Goal: Navigation & Orientation: Find specific page/section

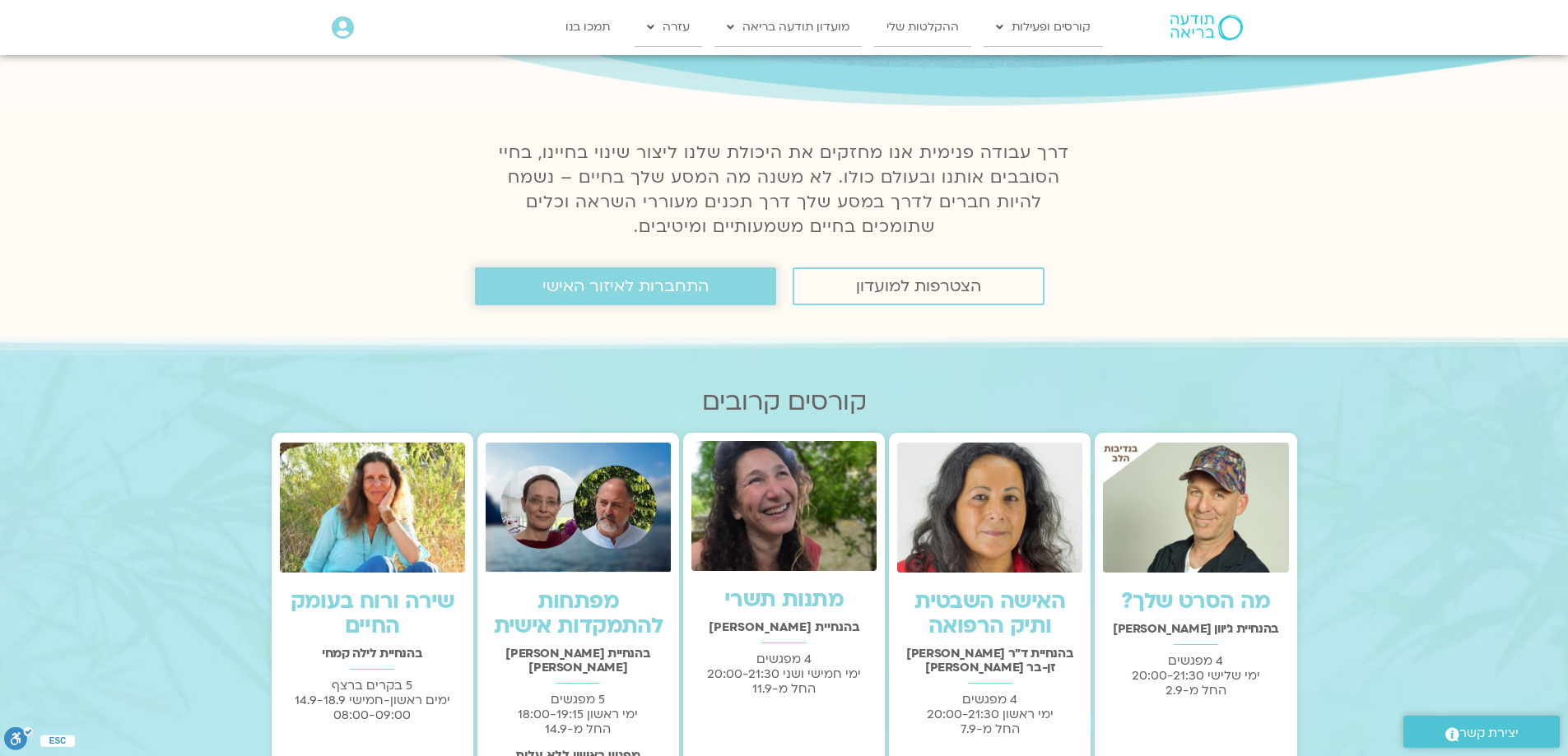
click at [658, 290] on span "התחברות לאיזור האישי" at bounding box center [625, 286] width 166 height 19
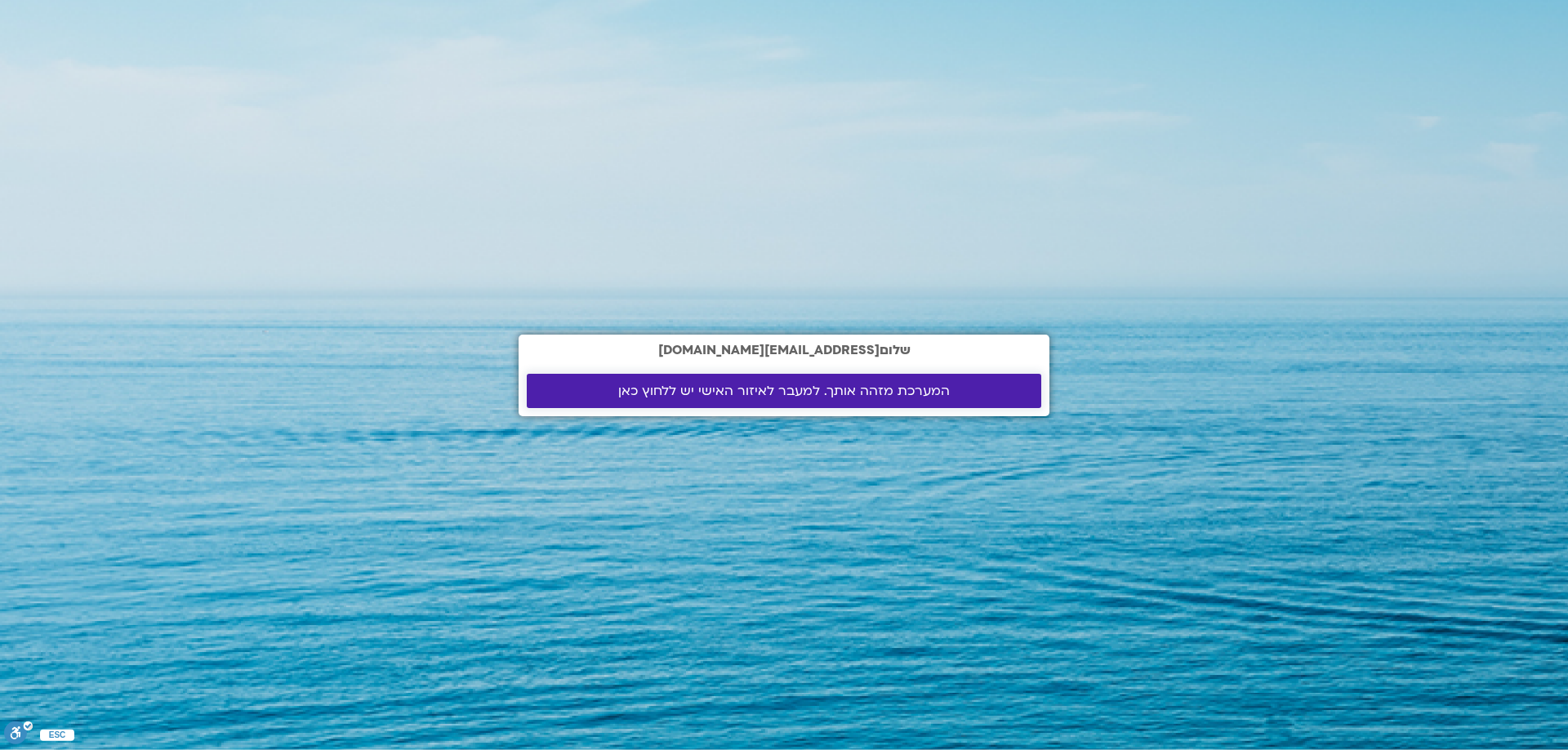
click at [725, 394] on span "המערכת מזהה אותך. למעבר לאיזור האישי יש ללחוץ כאן" at bounding box center [784, 390] width 332 height 15
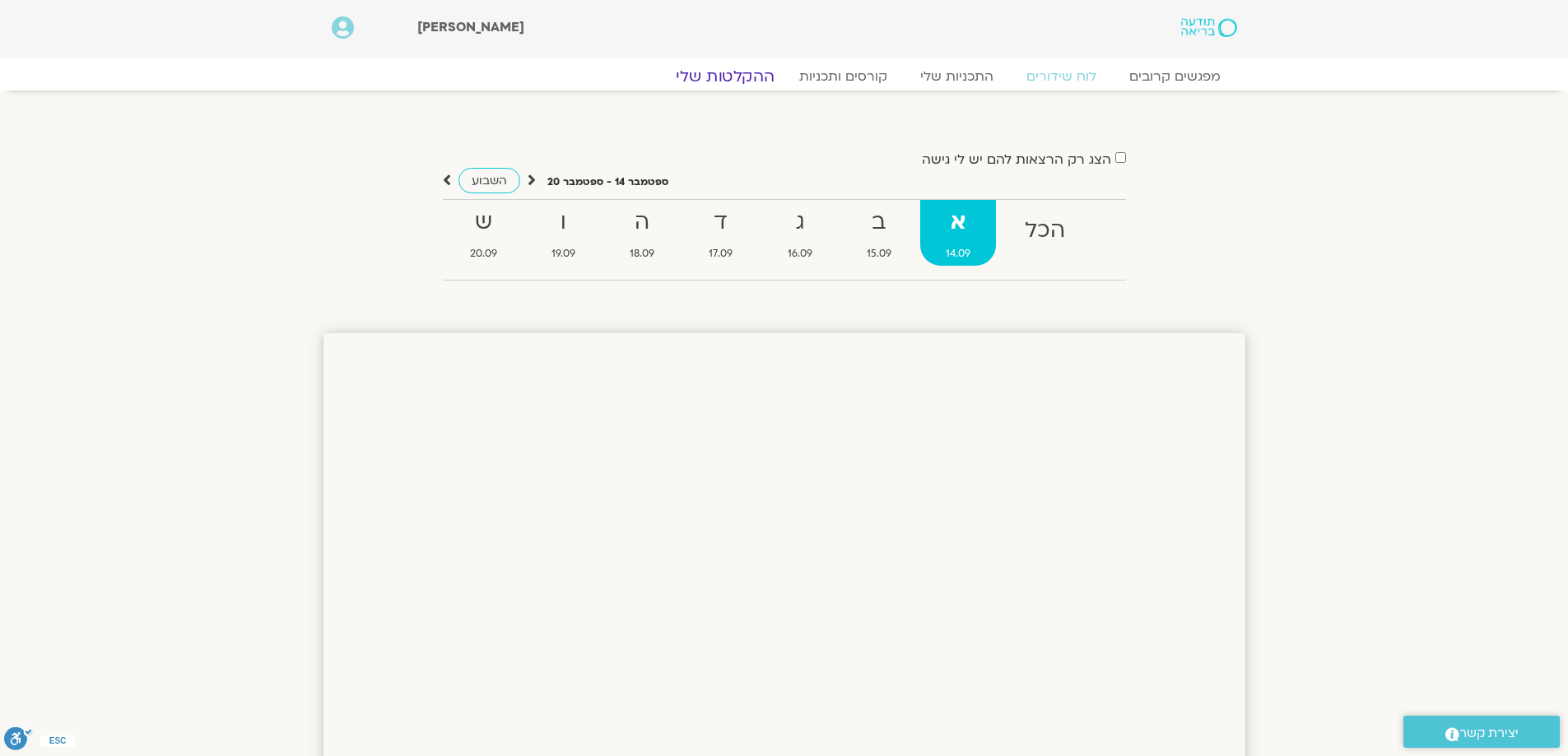
click at [744, 73] on link "ההקלטות שלי" at bounding box center [725, 76] width 139 height 20
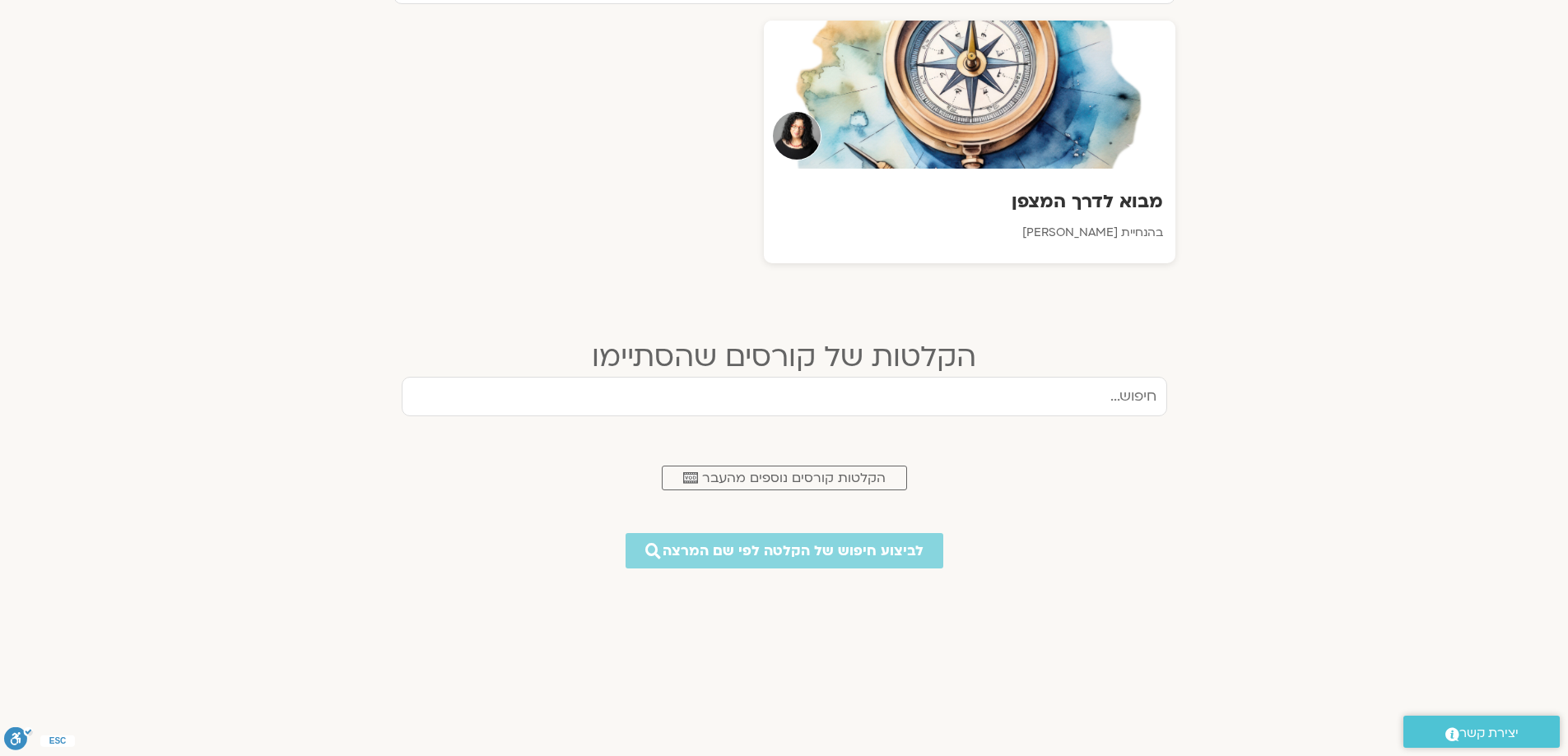
scroll to position [740, 0]
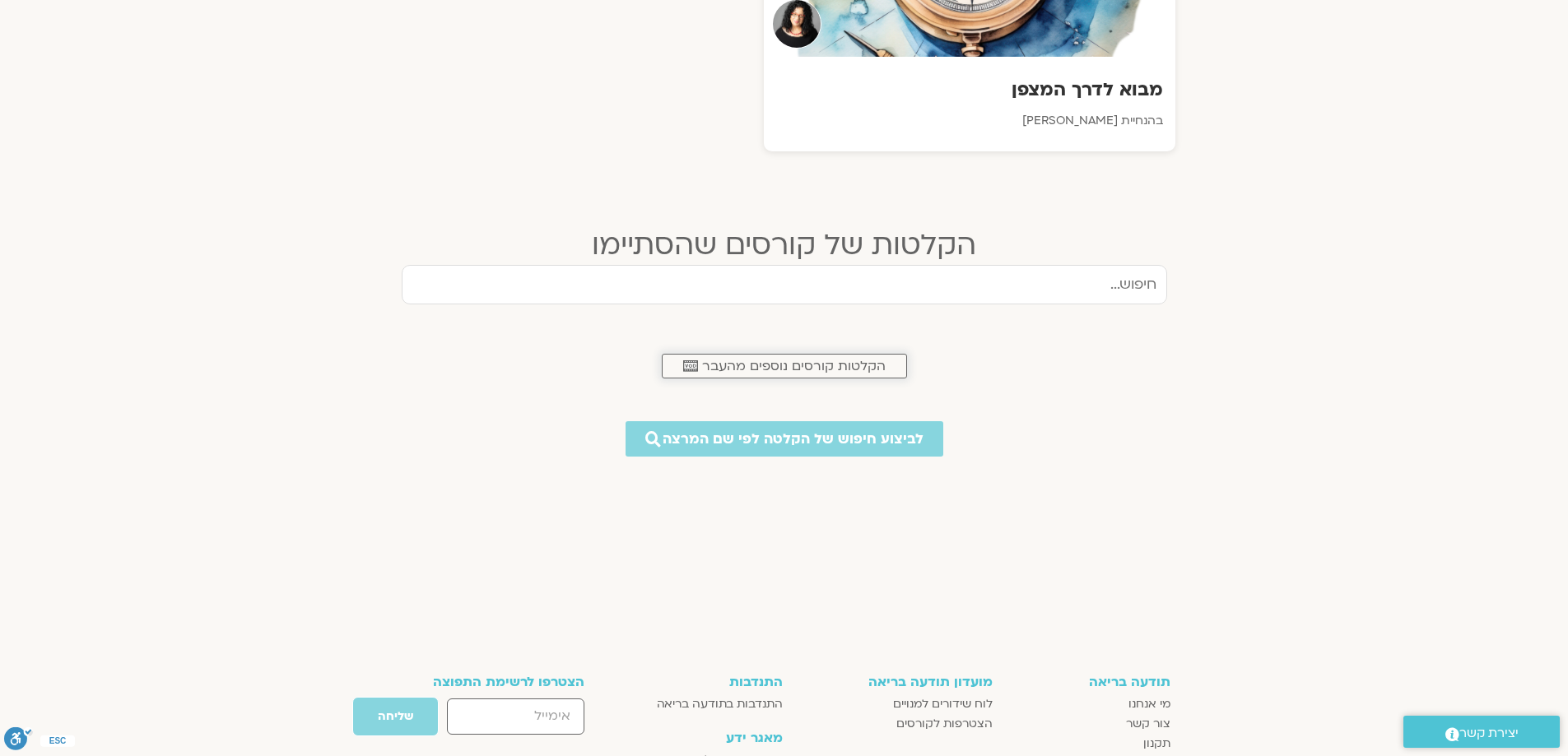
click at [767, 367] on span "הקלטות קורסים נוספים מהעבר" at bounding box center [794, 366] width 183 height 15
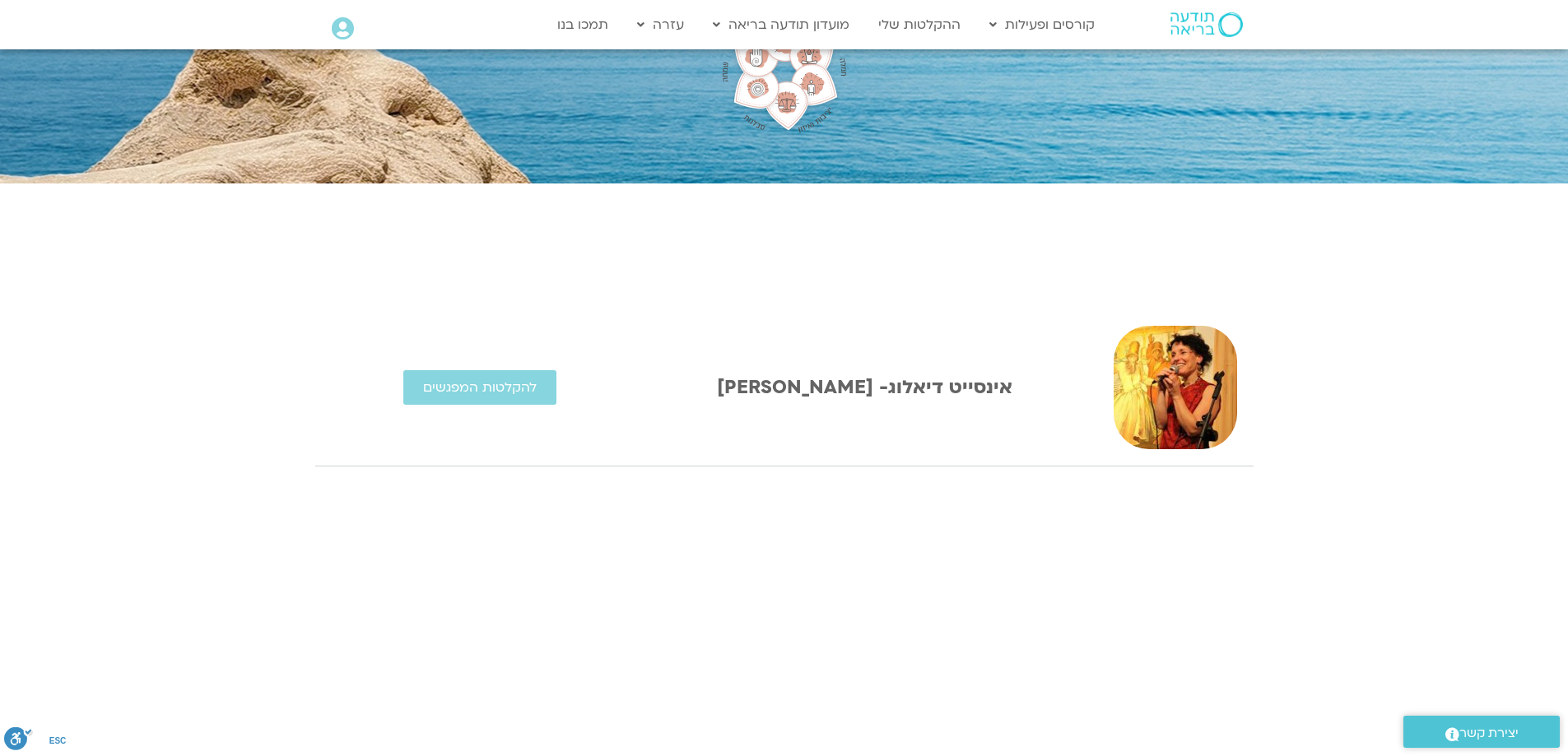
scroll to position [165, 0]
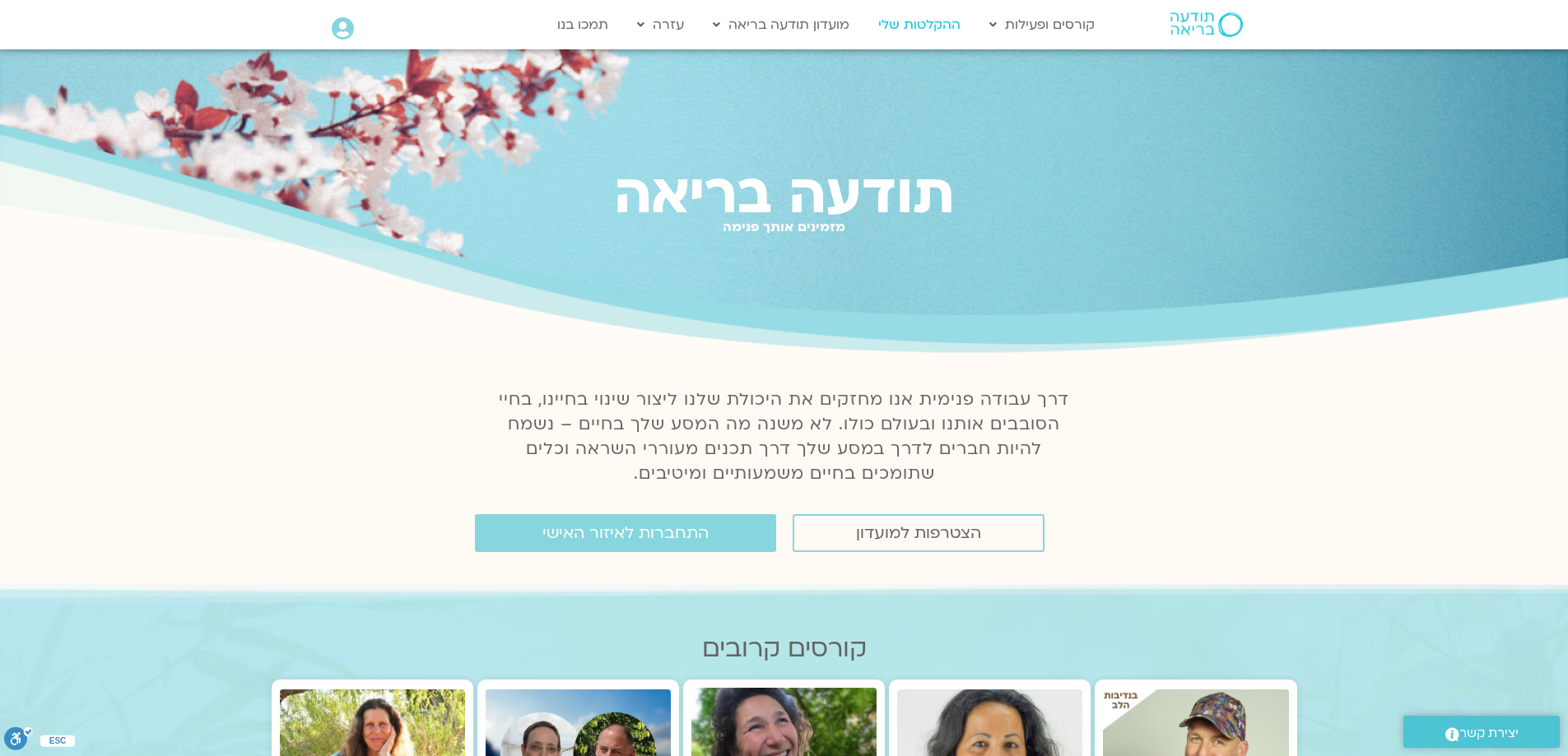
click at [923, 24] on link "ההקלטות שלי" at bounding box center [919, 24] width 99 height 31
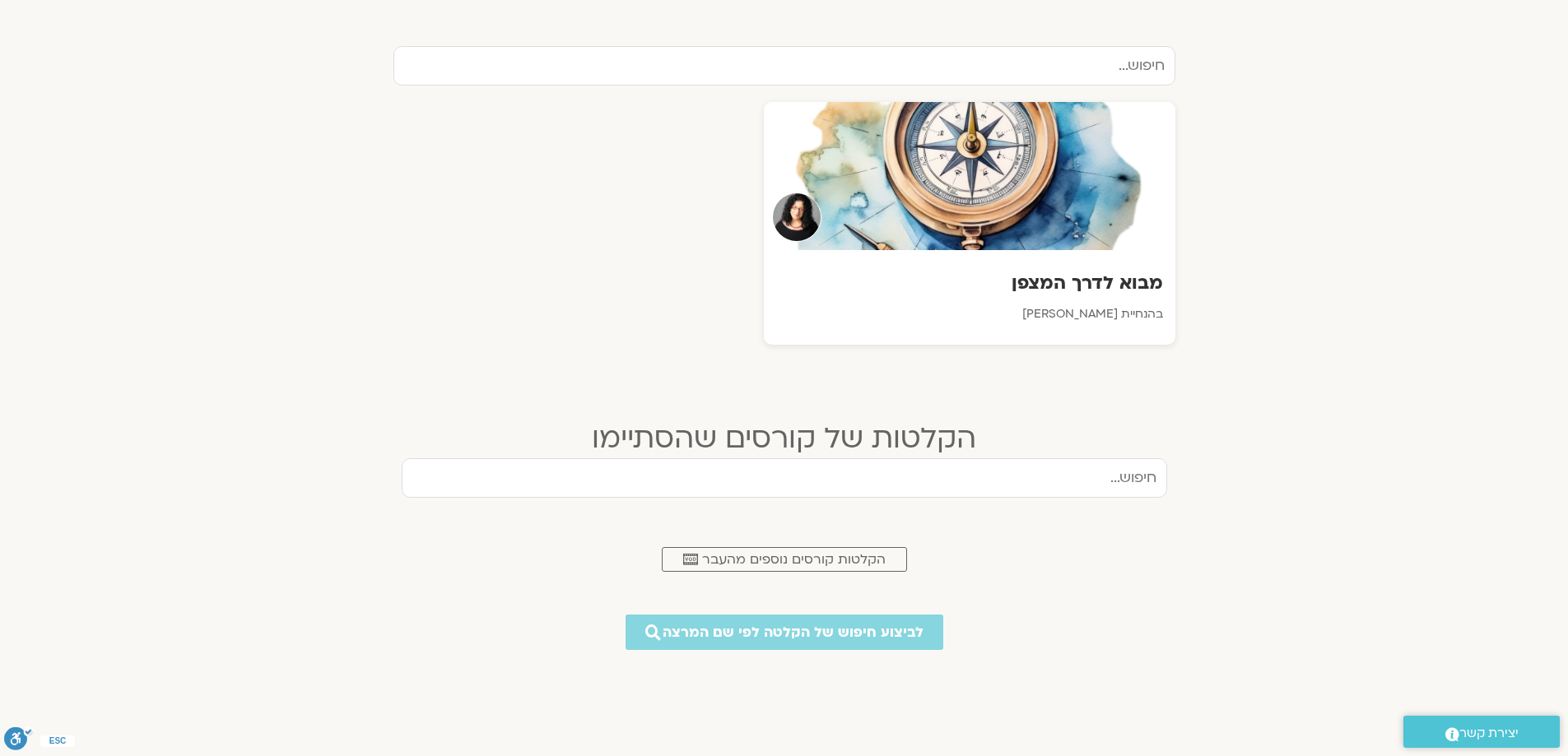
scroll to position [577, 0]
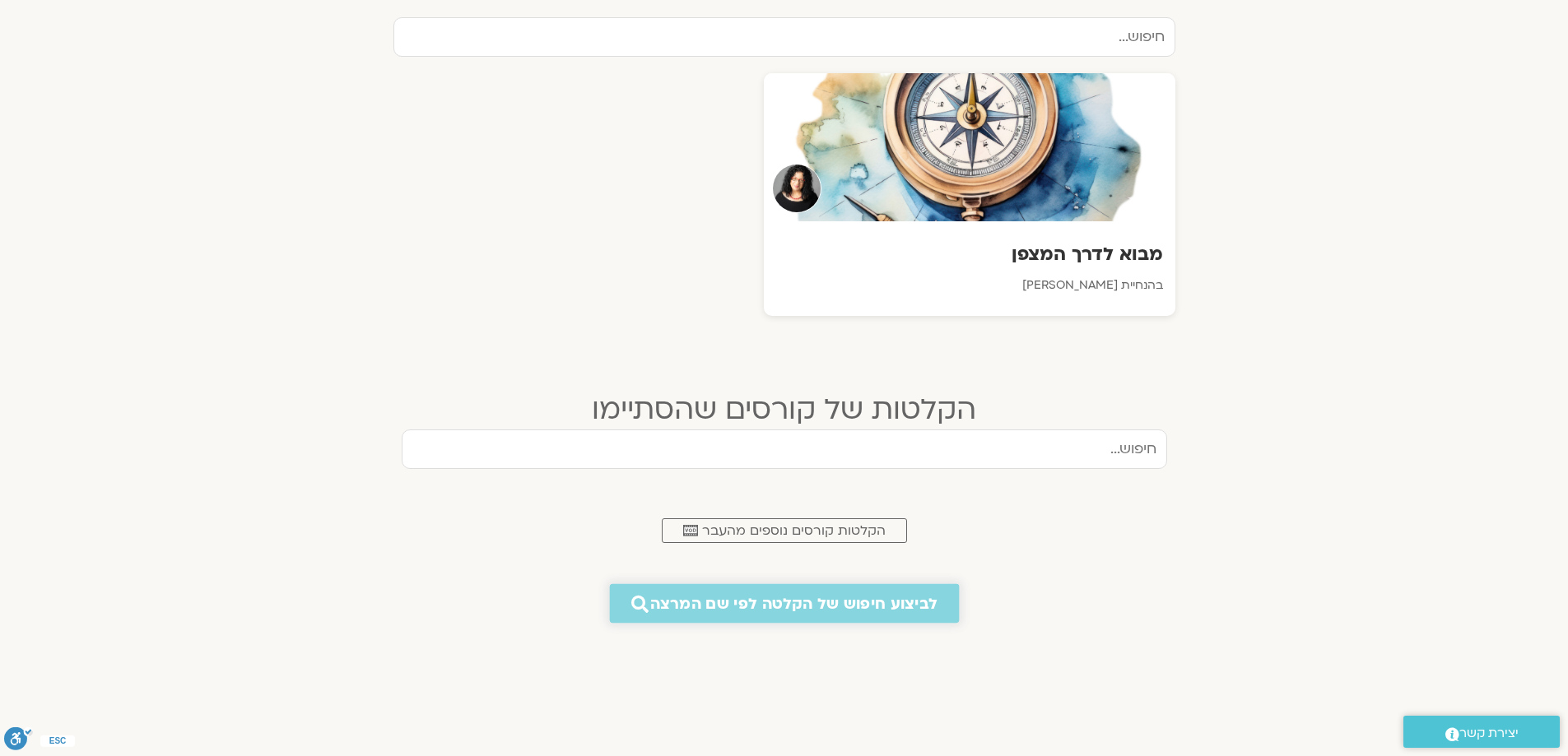
click at [786, 603] on span "לביצוע חיפוש של הקלטה לפי שם המרצה" at bounding box center [793, 604] width 287 height 18
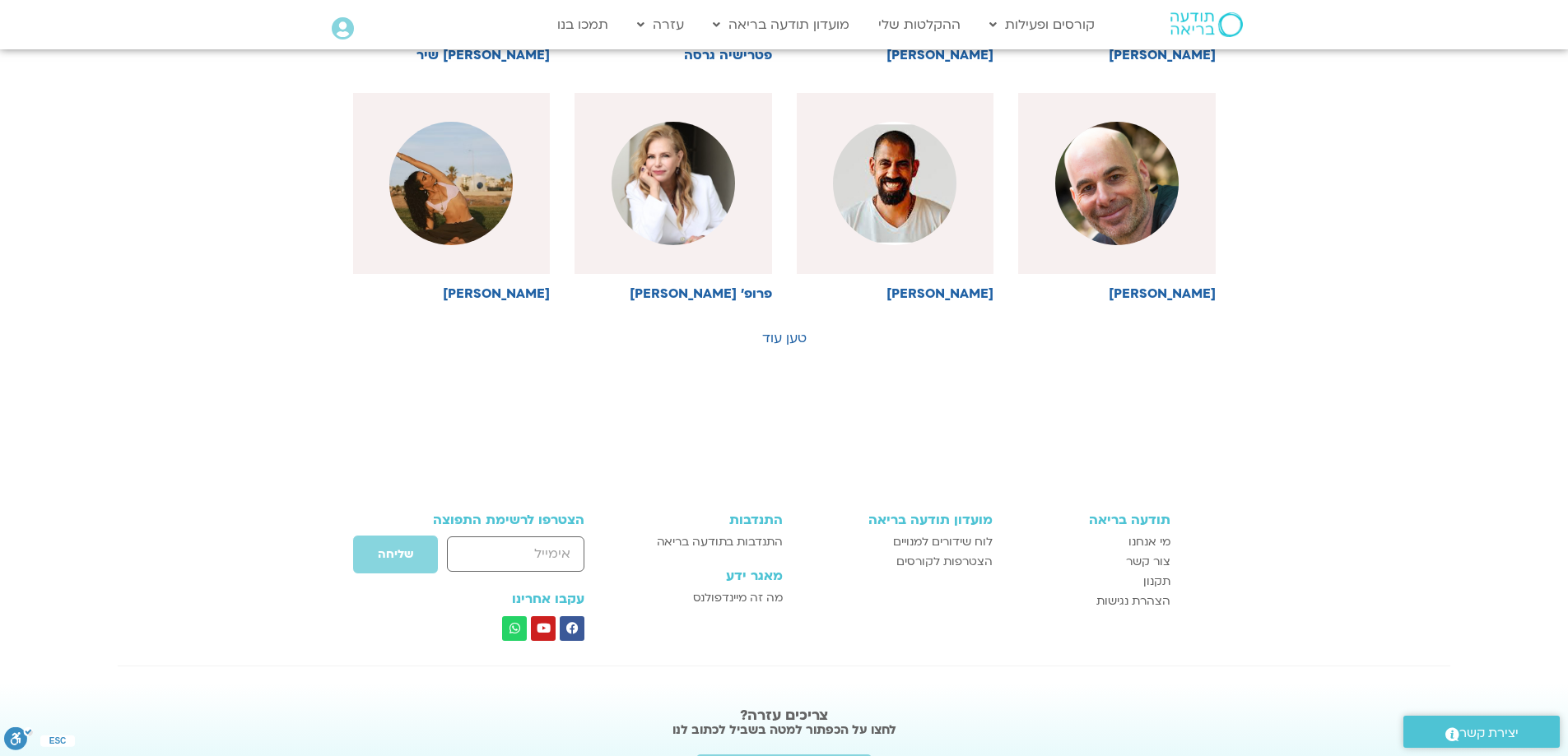
scroll to position [905, 0]
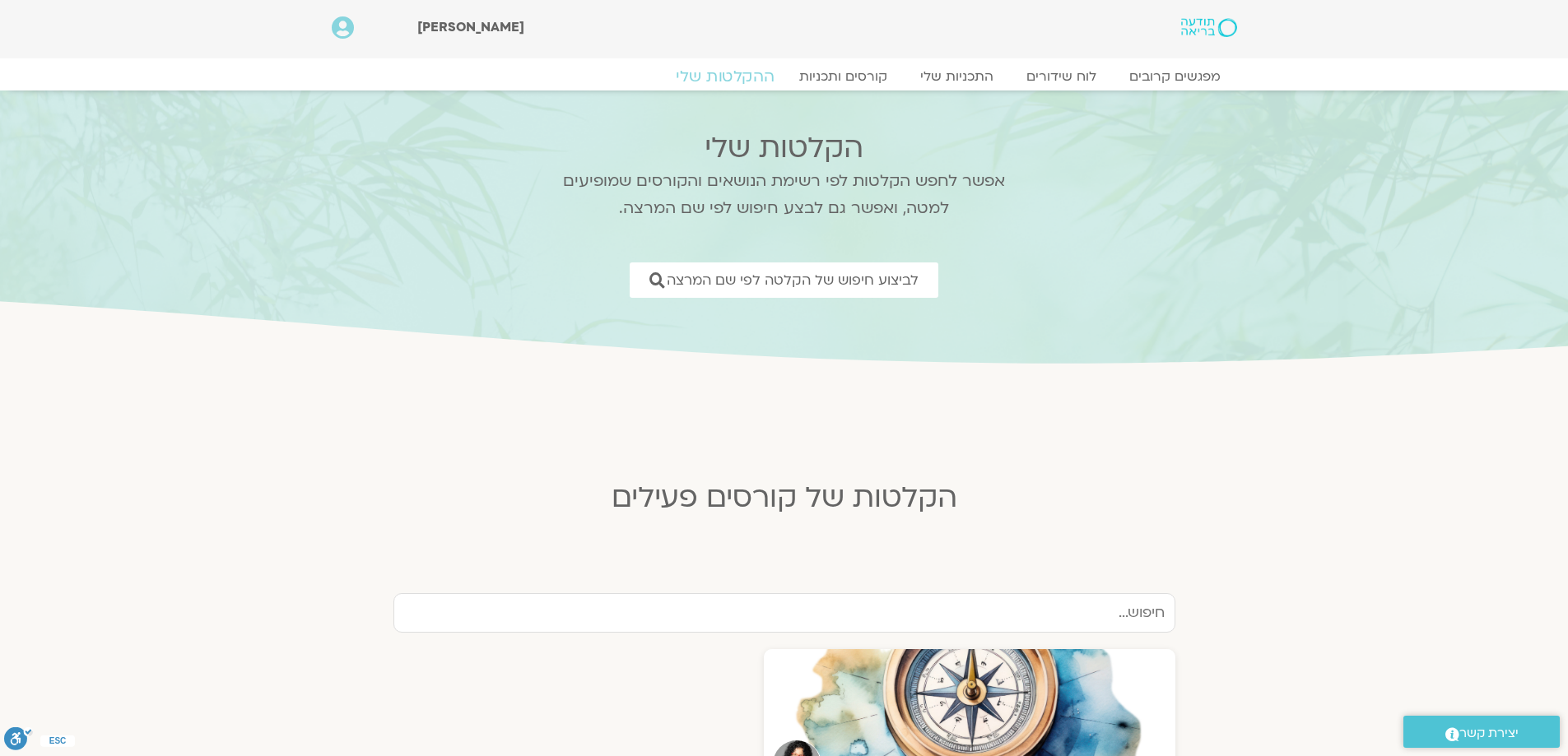
click at [734, 76] on link "ההקלטות שלי" at bounding box center [725, 76] width 139 height 20
click at [972, 72] on link "התכניות שלי" at bounding box center [956, 76] width 128 height 20
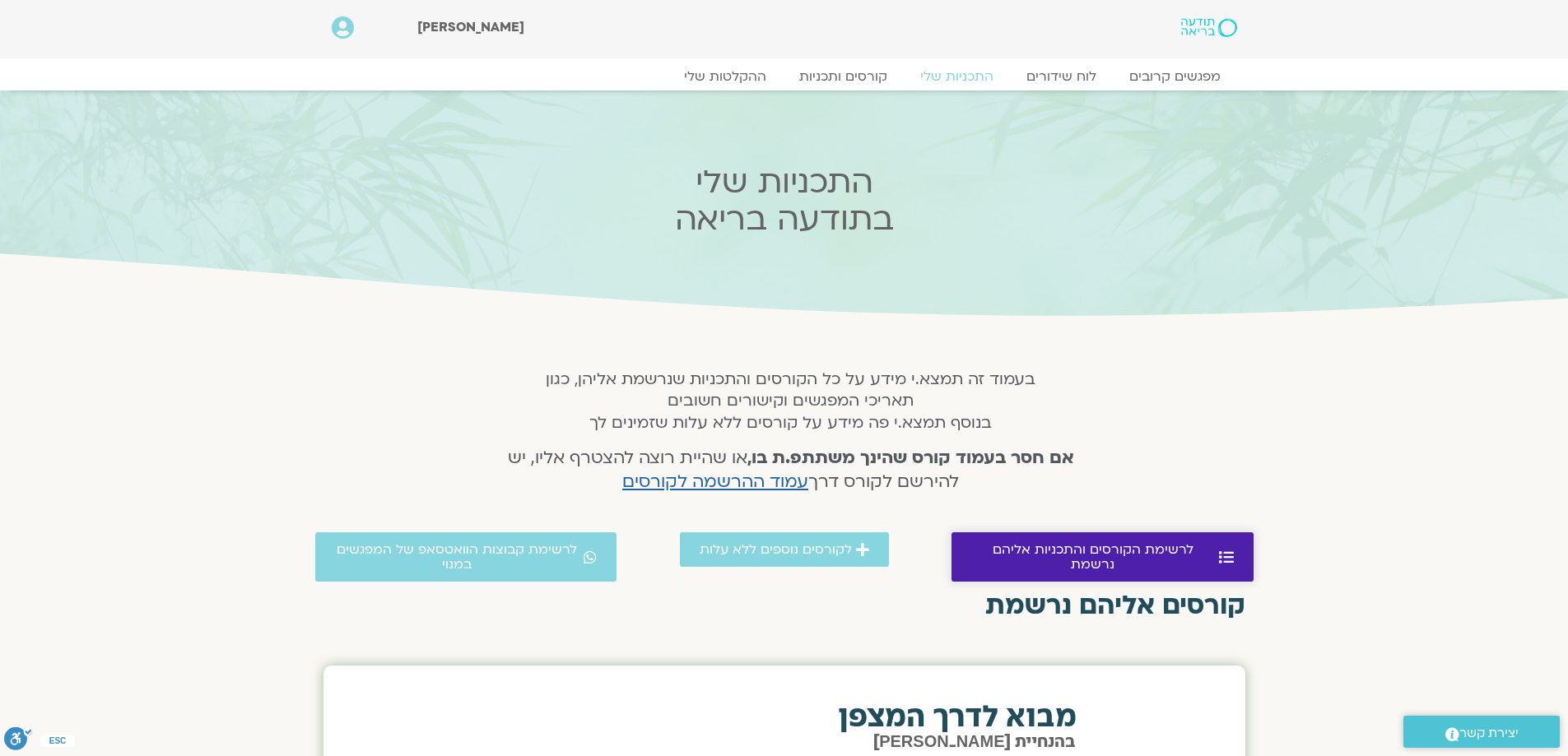
click at [1096, 545] on span "לרשימת הקורסים והתכניות אליהם נרשמת" at bounding box center [1093, 557] width 244 height 29
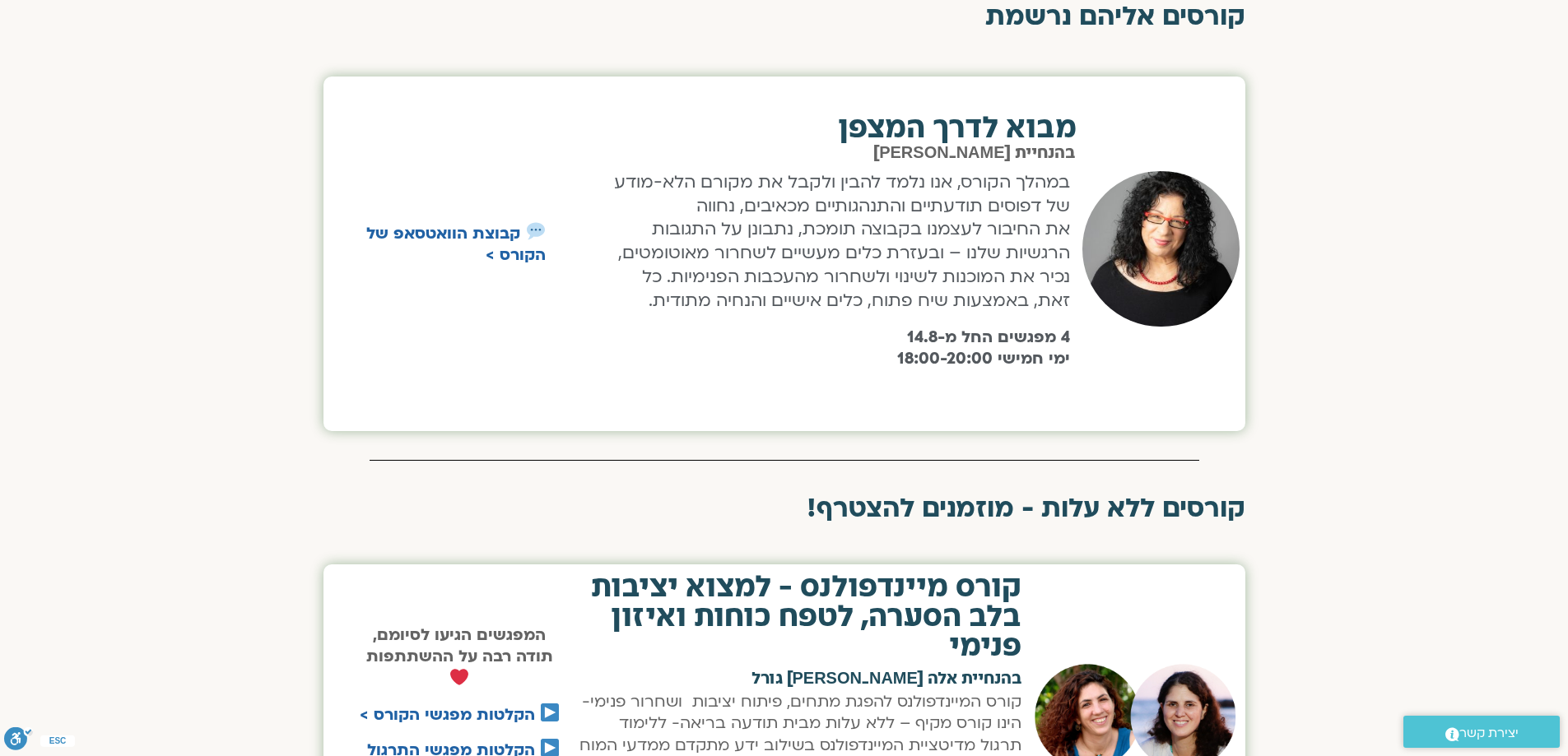
scroll to position [339, 0]
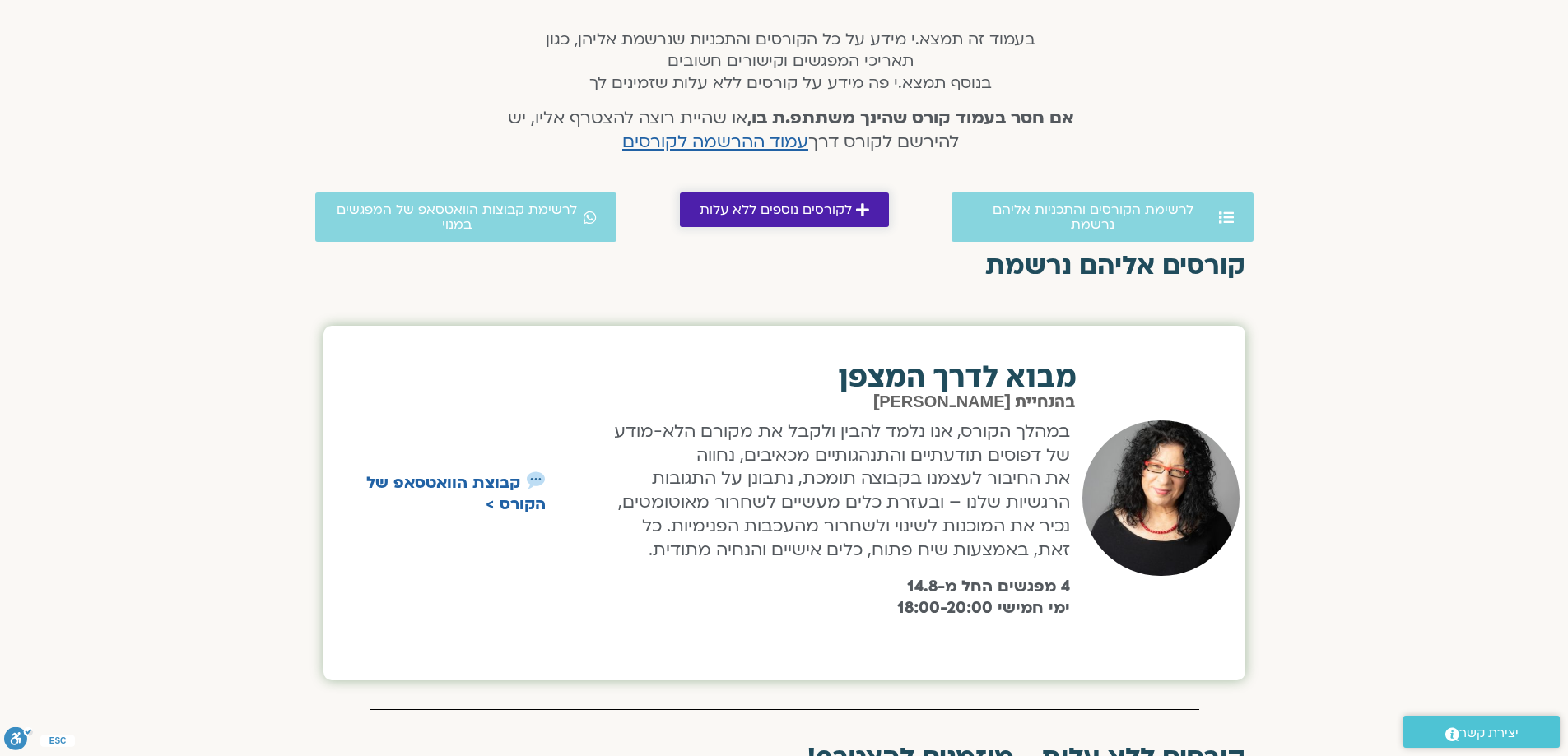
click at [804, 206] on span "לקורסים נוספים ללא עלות" at bounding box center [776, 210] width 152 height 15
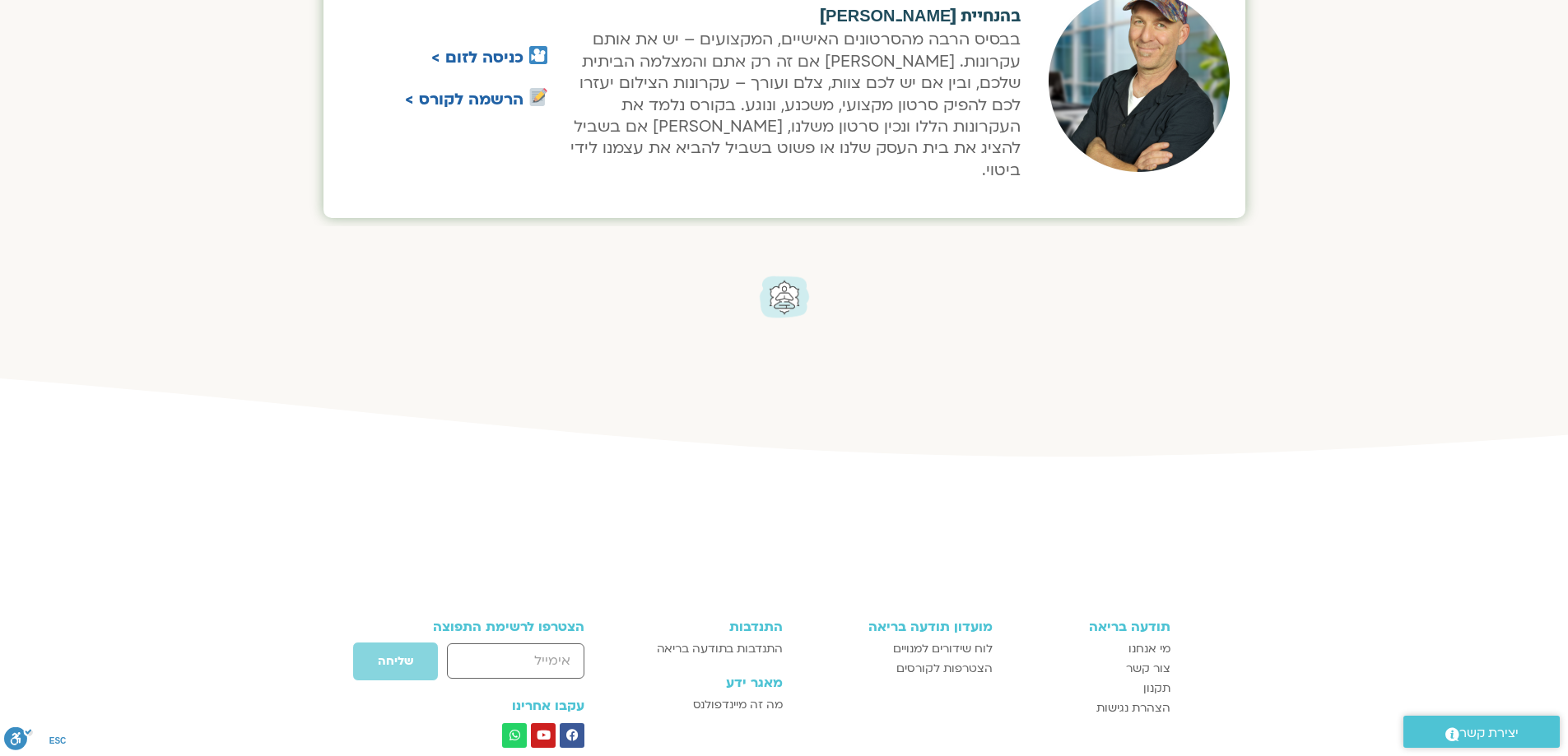
scroll to position [1781, 0]
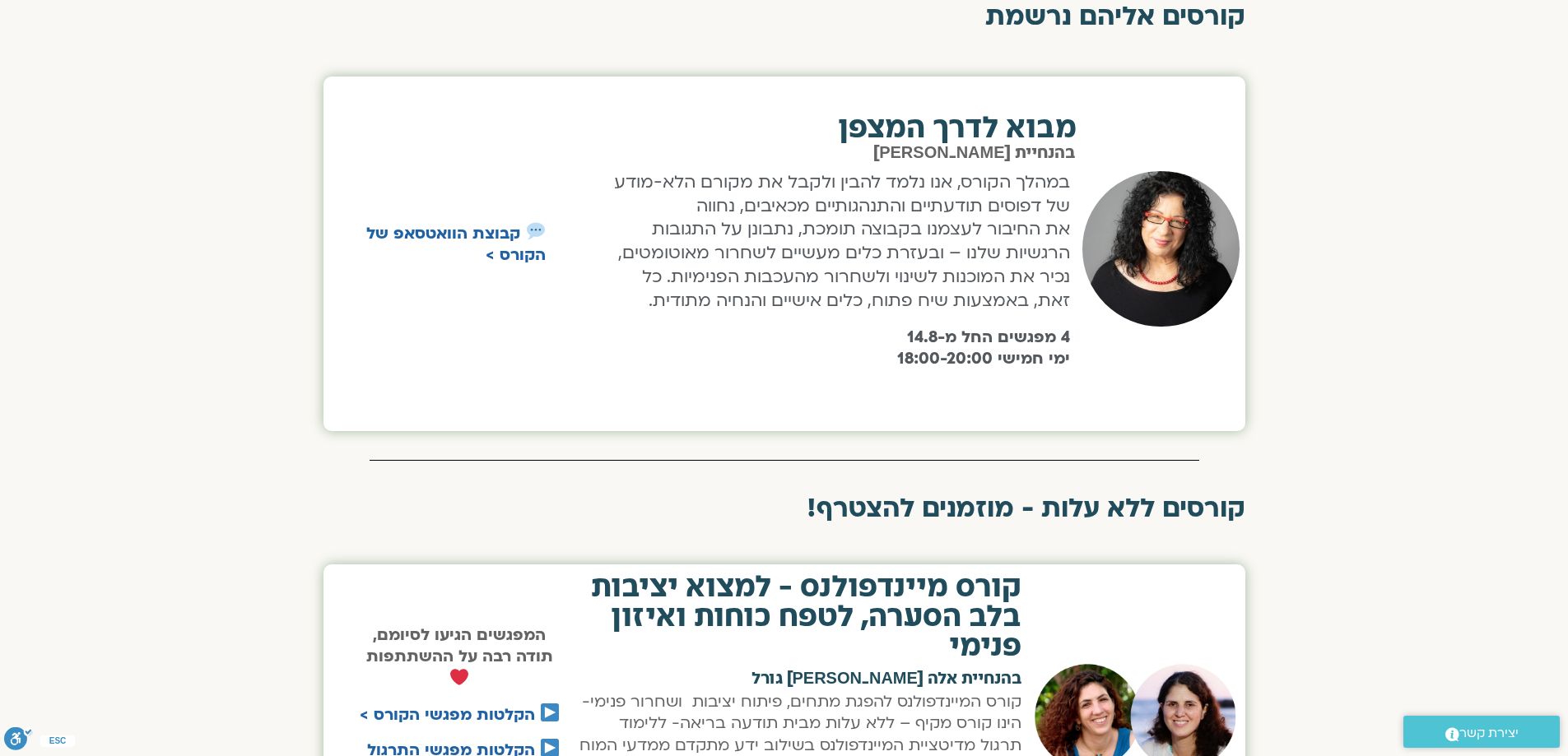
scroll to position [586, 0]
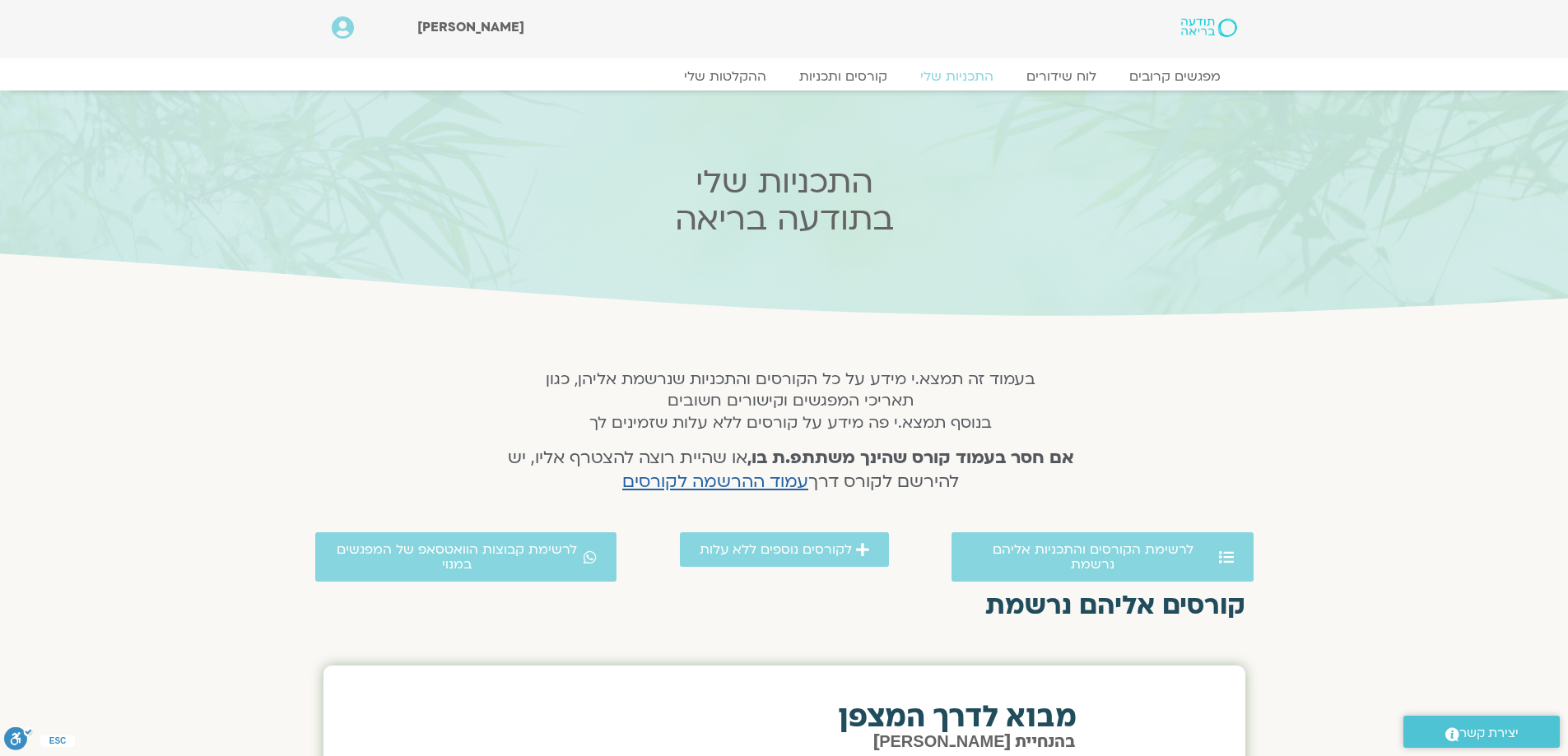
click at [1200, 29] on img at bounding box center [1209, 27] width 56 height 19
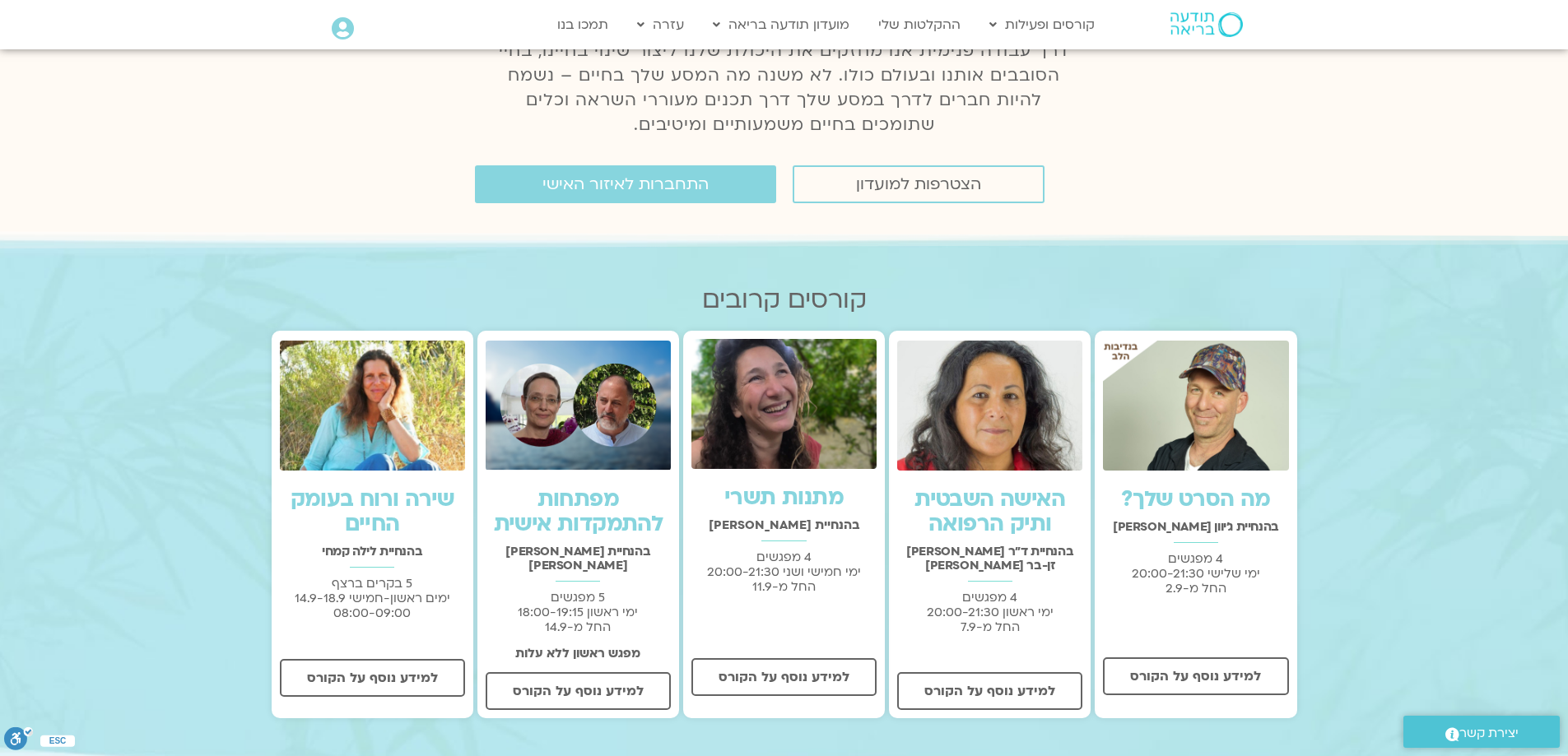
scroll to position [412, 0]
